Goal: Information Seeking & Learning: Learn about a topic

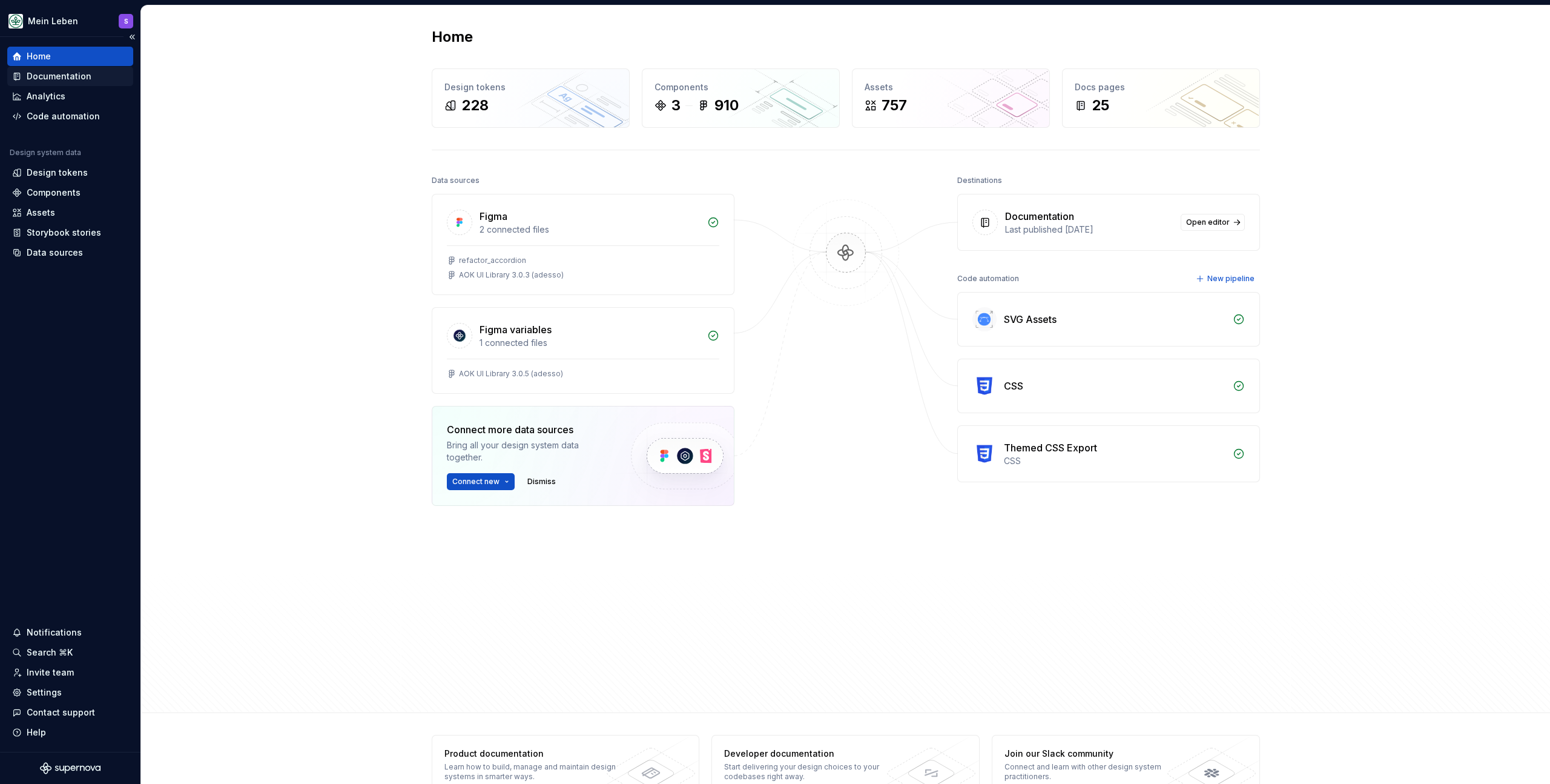
click at [65, 78] on div "Documentation" at bounding box center [59, 76] width 65 height 12
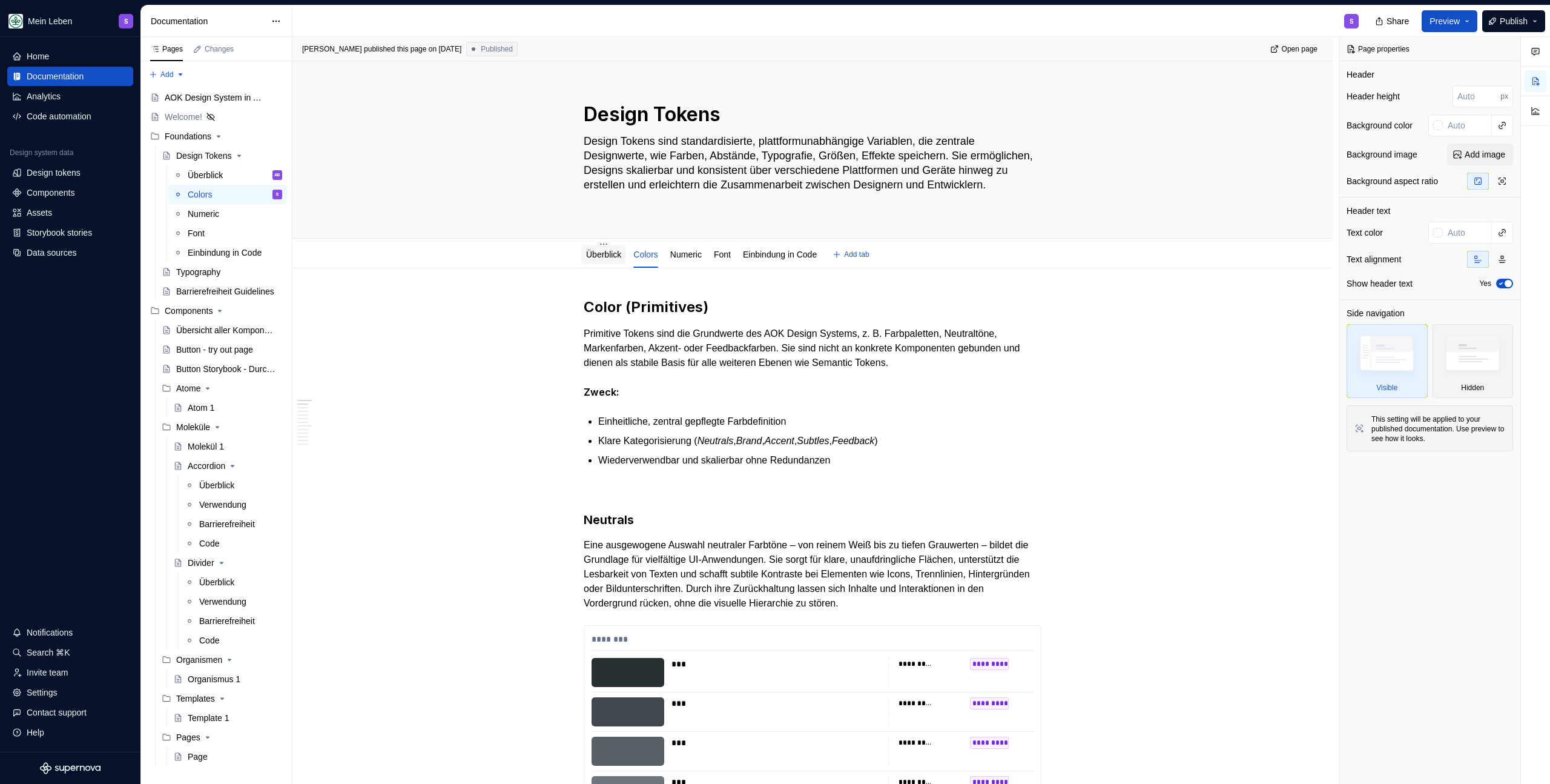
click at [595, 252] on link "Überblick" at bounding box center [604, 254] width 35 height 10
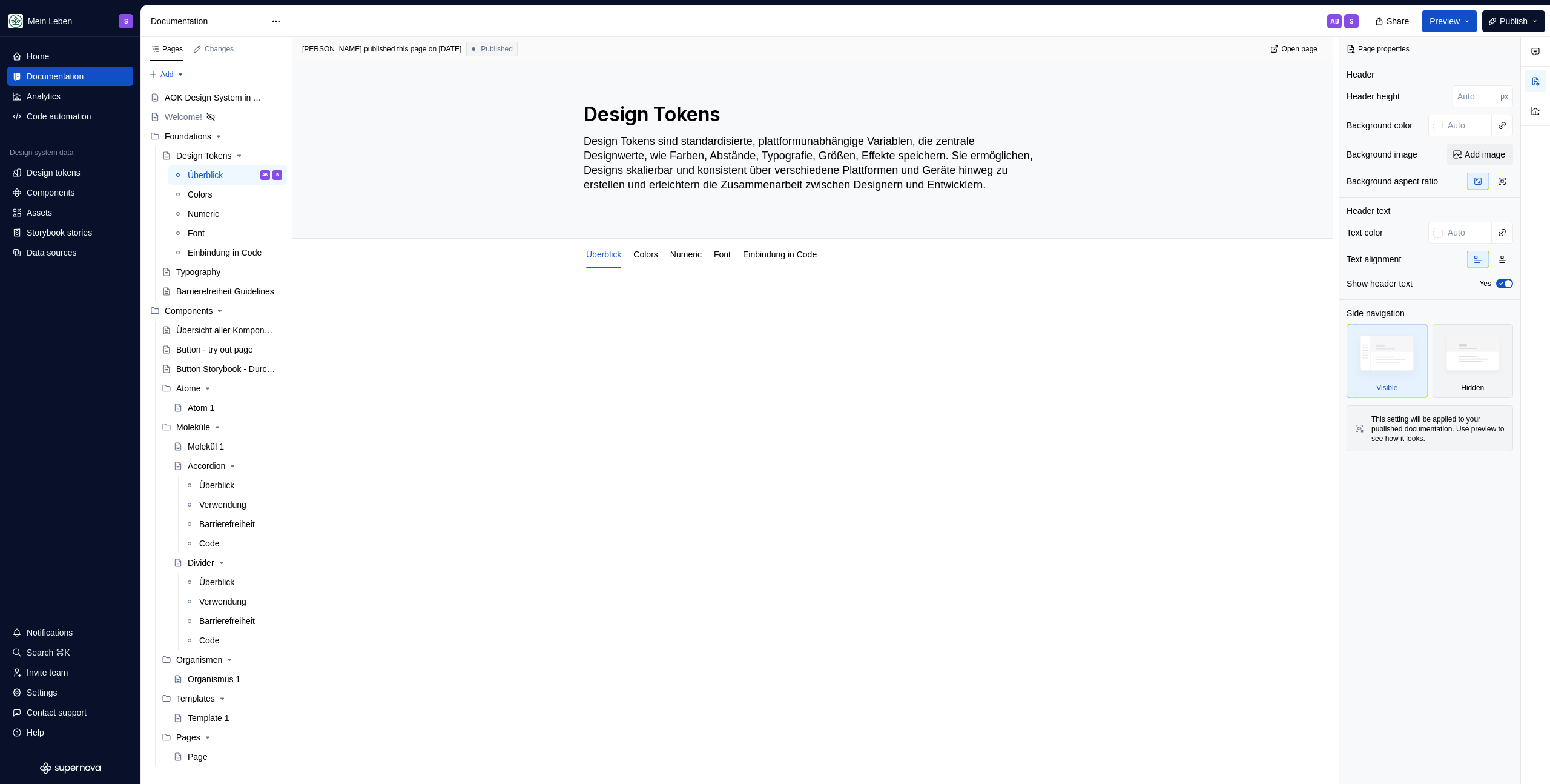
type textarea "*"
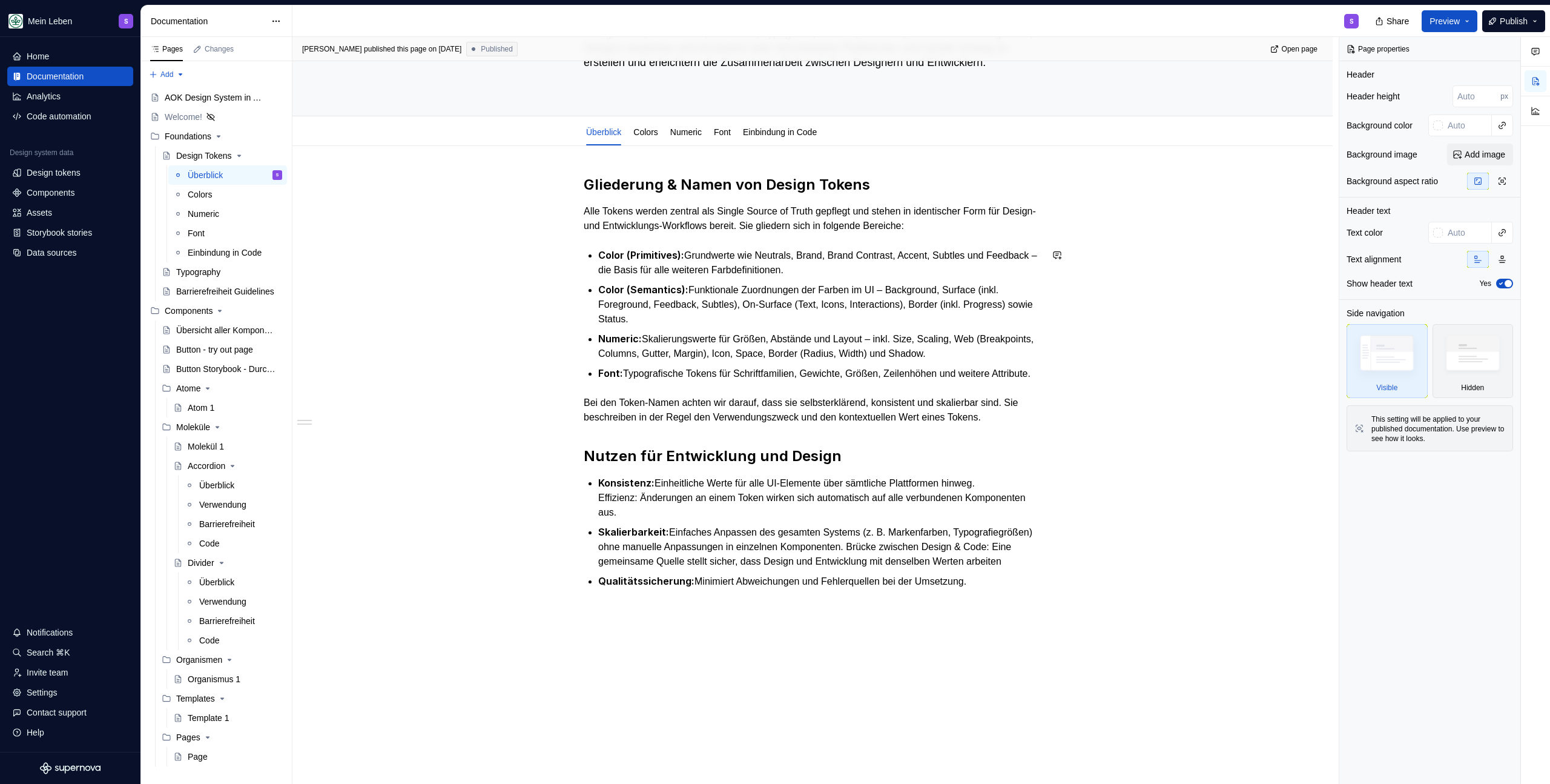
scroll to position [123, 0]
click at [582, 468] on div "Gliederung & Namen von Design Tokens Alle Tokens werden zentral als Single Sour…" at bounding box center [813, 491] width 1041 height 692
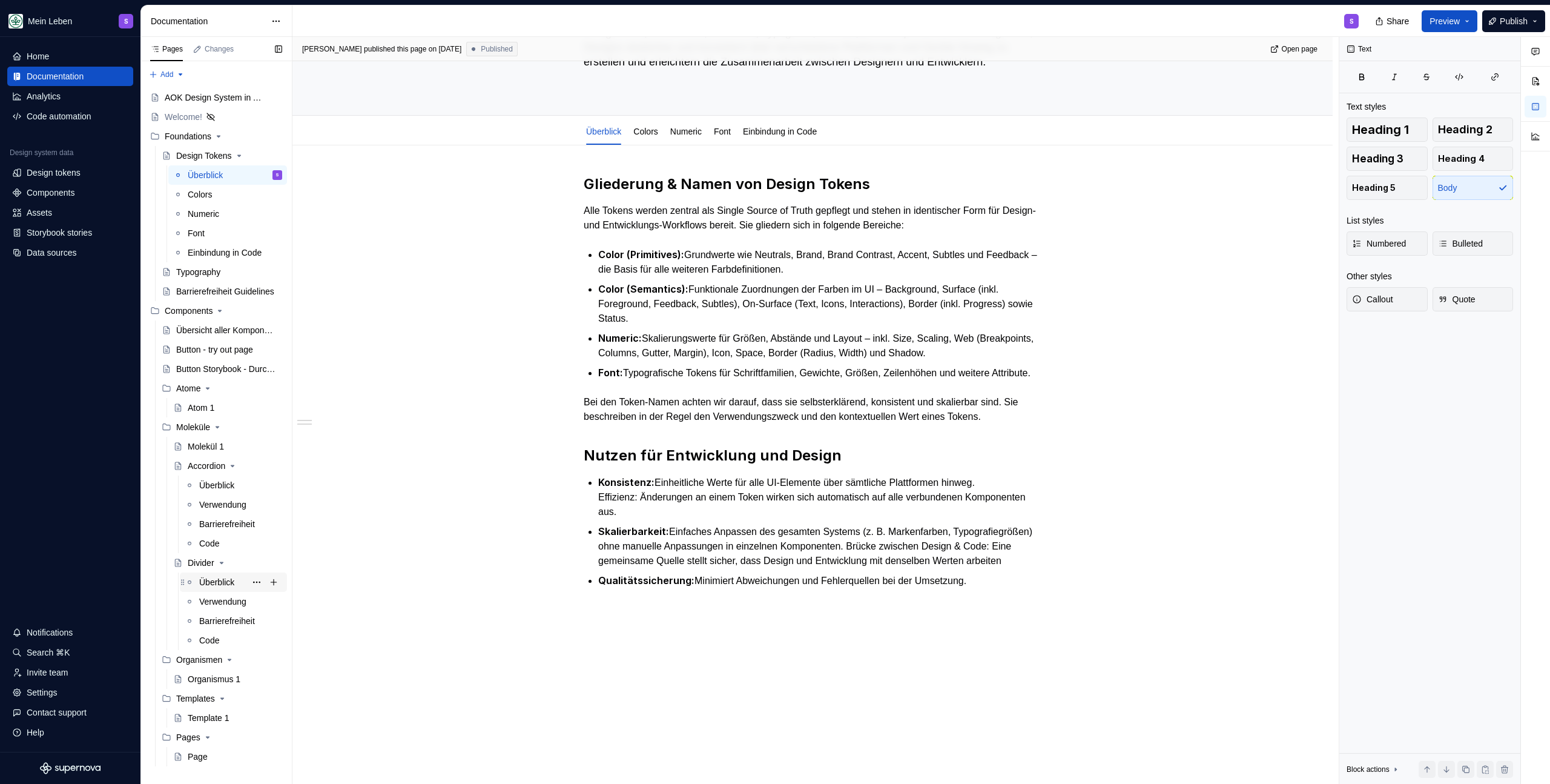
click at [214, 582] on div "Überblick" at bounding box center [216, 581] width 35 height 12
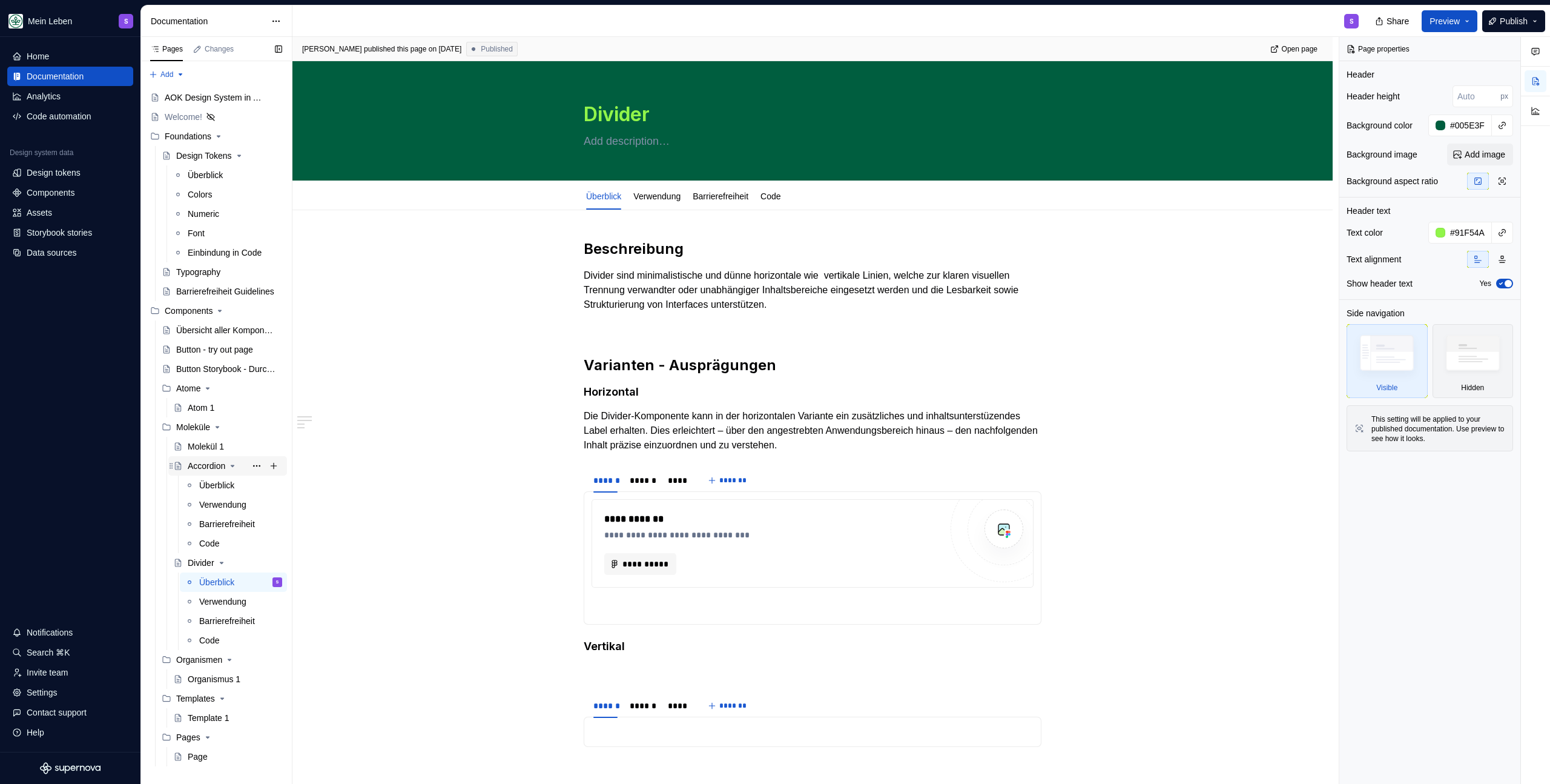
click at [212, 470] on div "Accordion" at bounding box center [206, 465] width 38 height 12
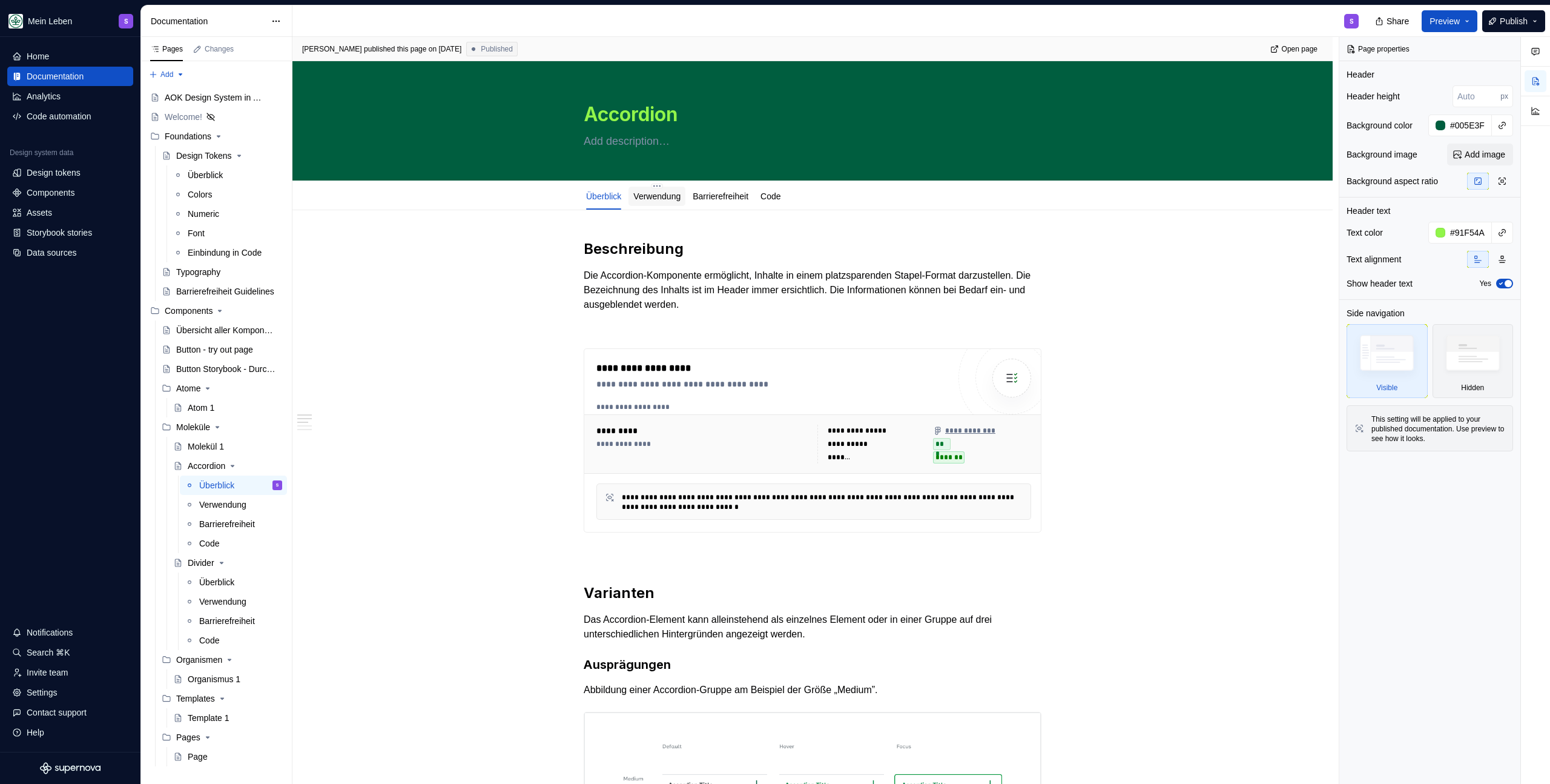
click at [651, 207] on div at bounding box center [657, 207] width 57 height 1
click at [658, 198] on link "Verwendung" at bounding box center [657, 196] width 47 height 10
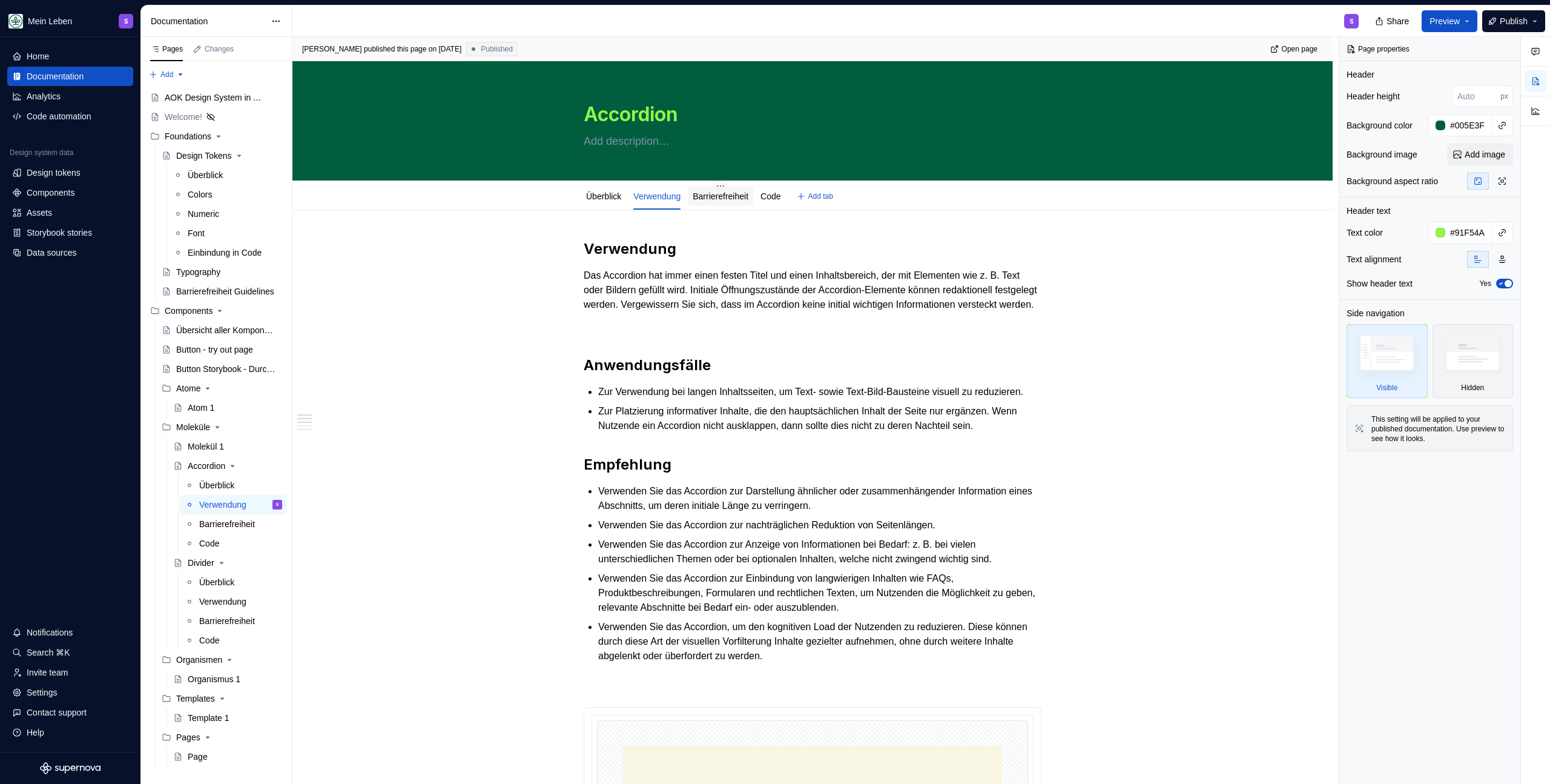
click at [738, 204] on div "Barrierefreiheit" at bounding box center [720, 196] width 66 height 20
click at [730, 195] on link "Barrierefreiheit" at bounding box center [721, 196] width 56 height 10
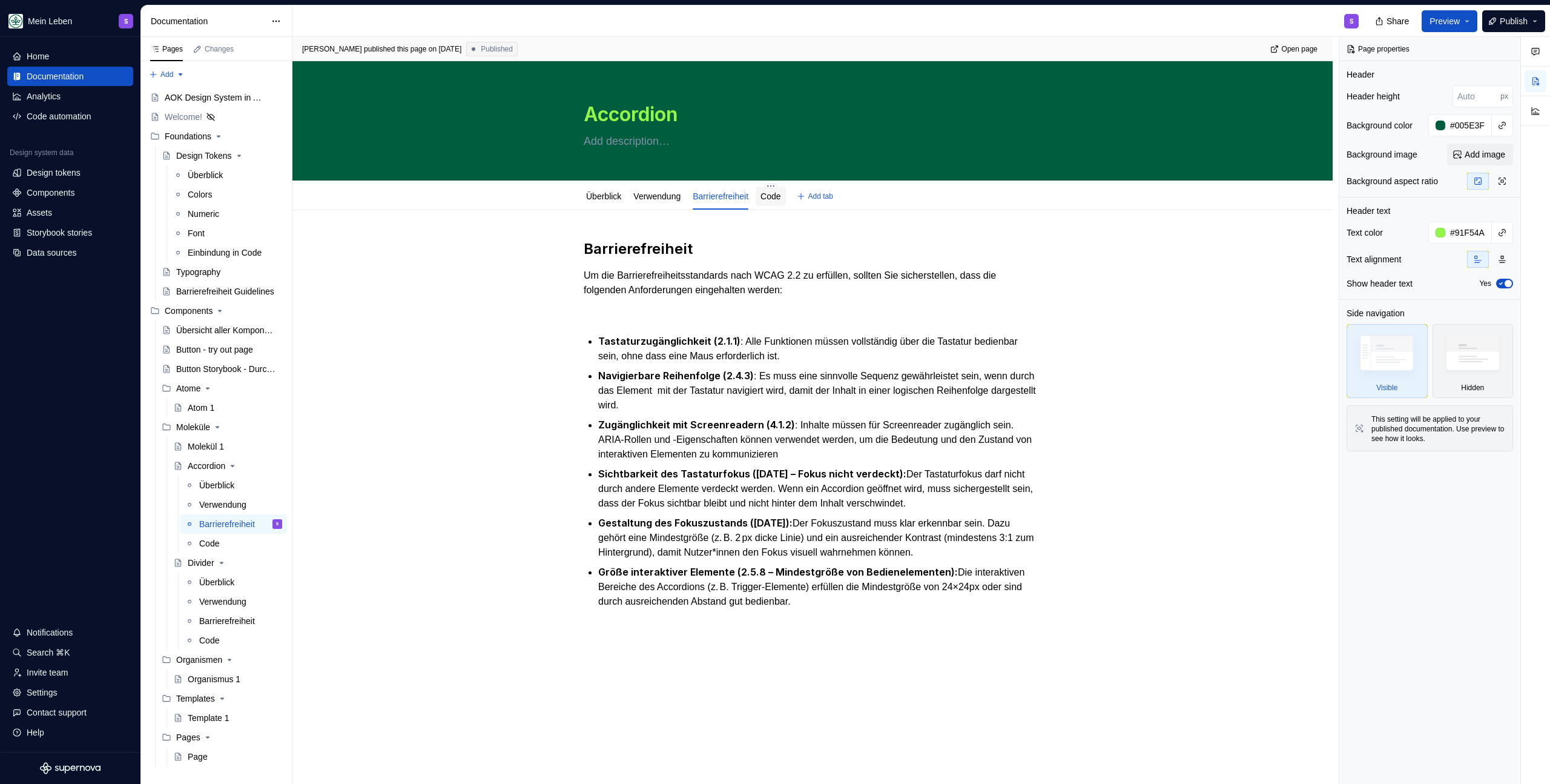
click at [780, 198] on link "Code" at bounding box center [770, 196] width 20 height 10
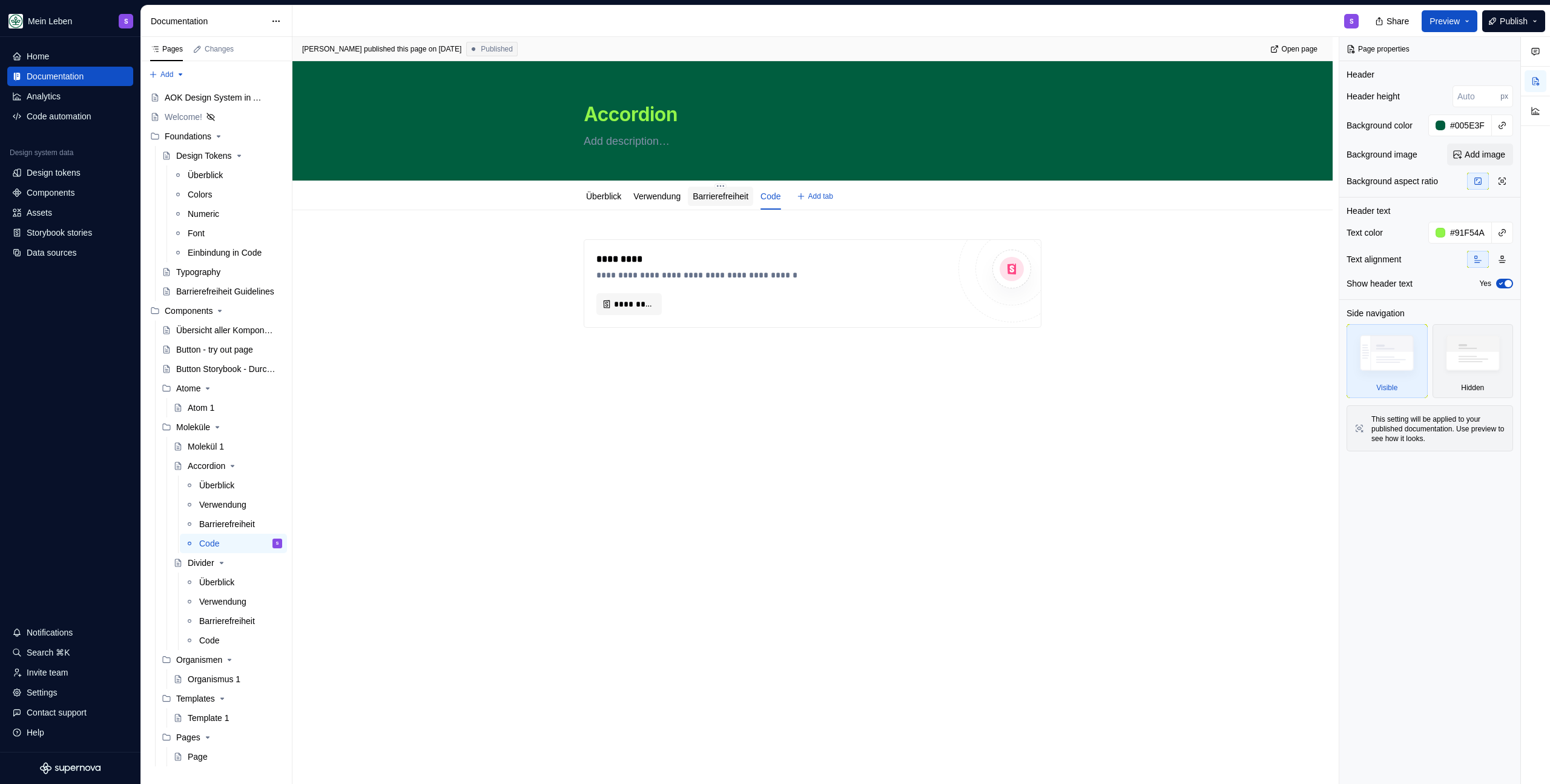
click at [732, 196] on link "Barrierefreiheit" at bounding box center [721, 196] width 56 height 10
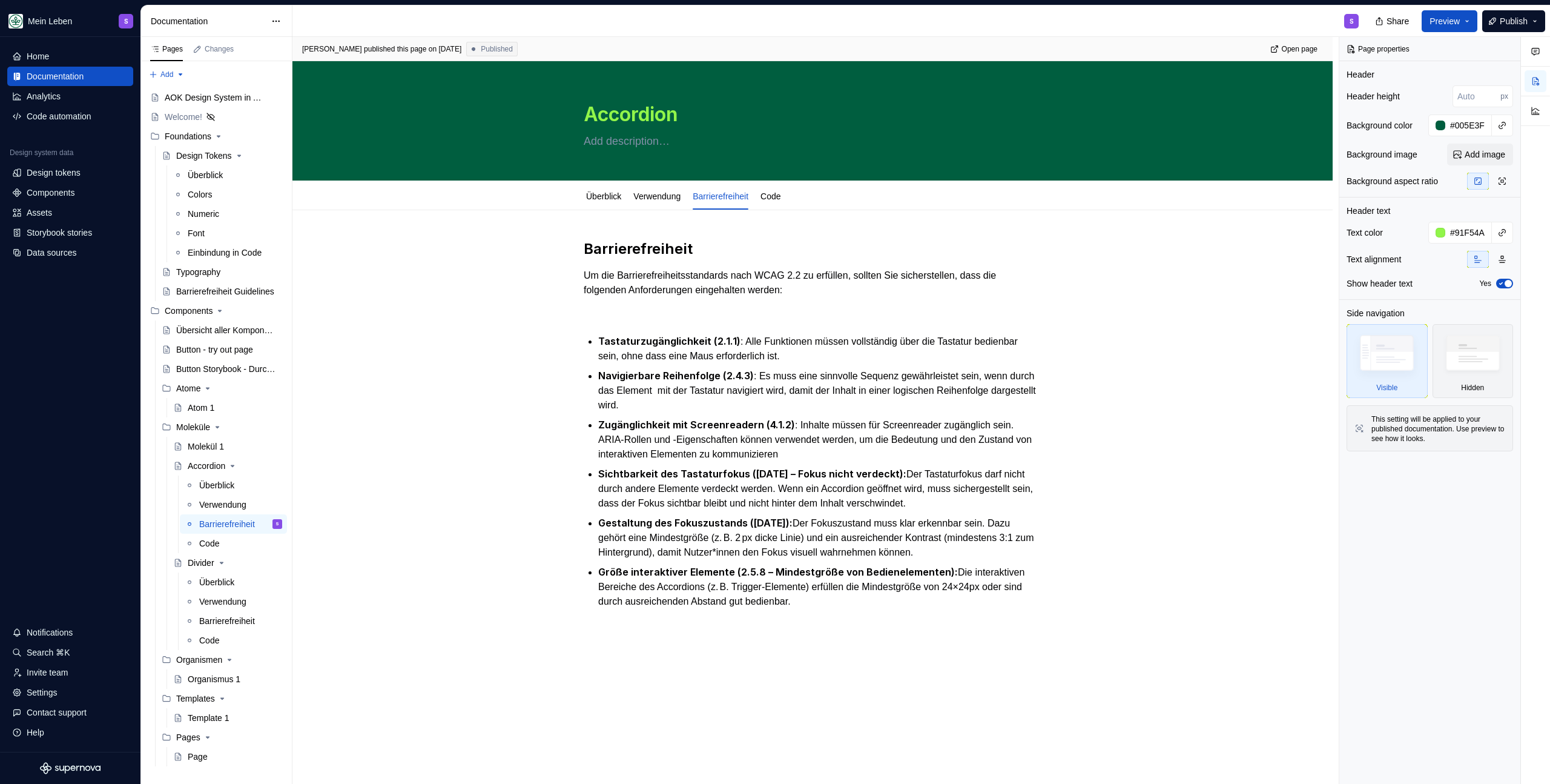
click at [505, 234] on div "Barrierefreiheit Um die Barrierefreiheitsstandards nach WCAG 2.2 zu erfüllen, s…" at bounding box center [813, 548] width 1041 height 677
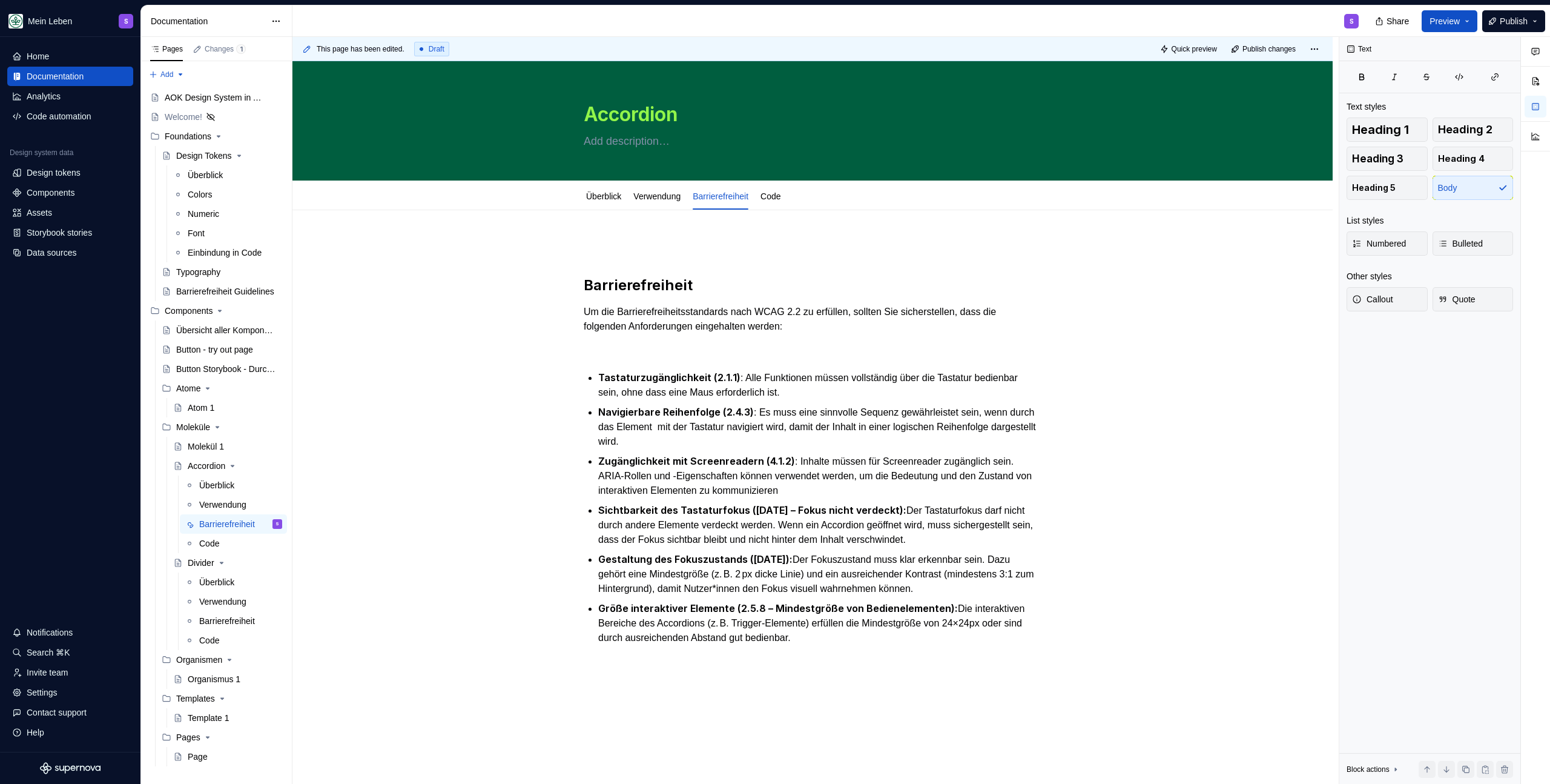
type textarea "*"
